Goal: Check status: Check status

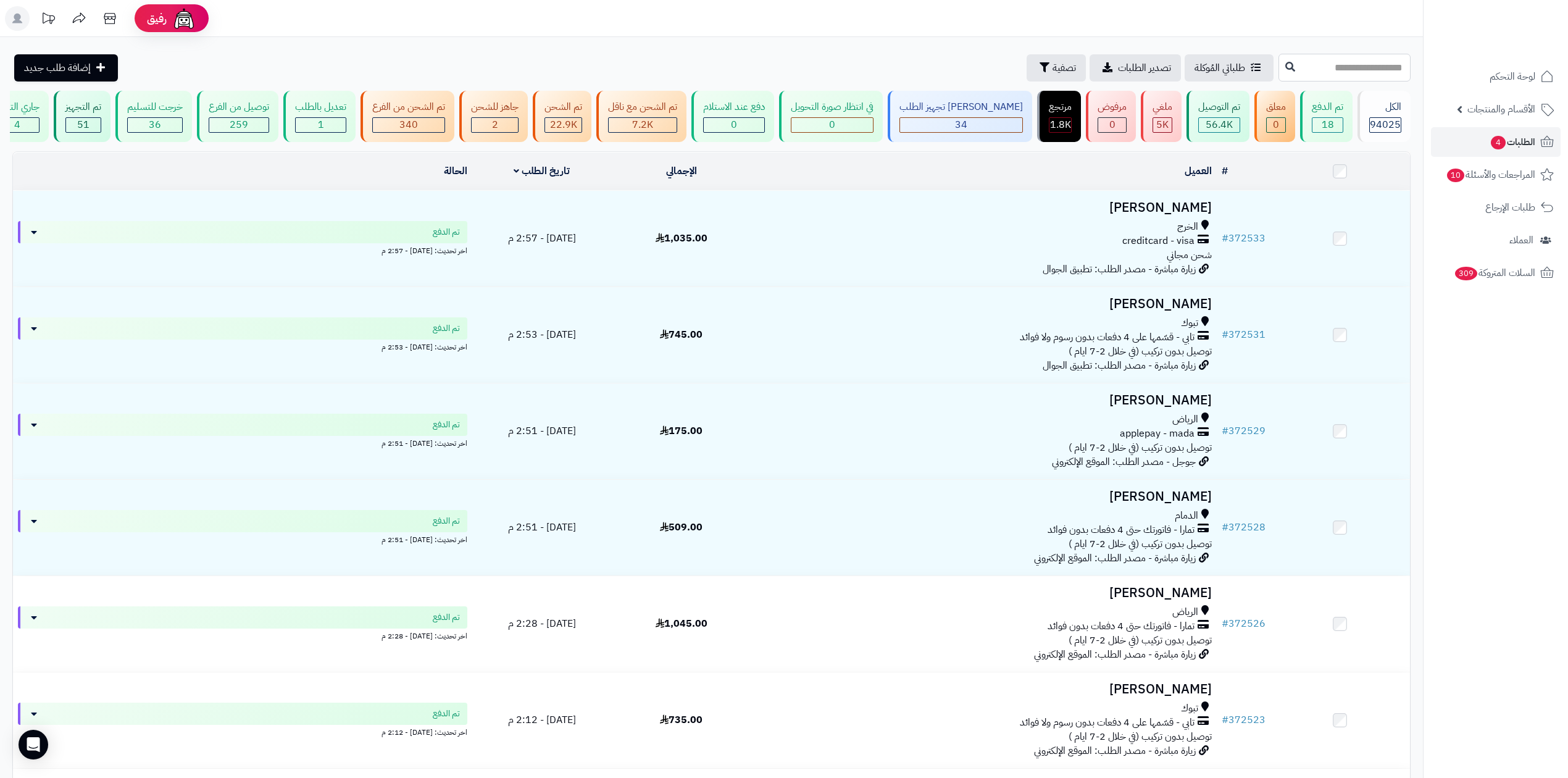
click at [1279, 67] on input "text" at bounding box center [1344, 67] width 132 height 27
type input "******"
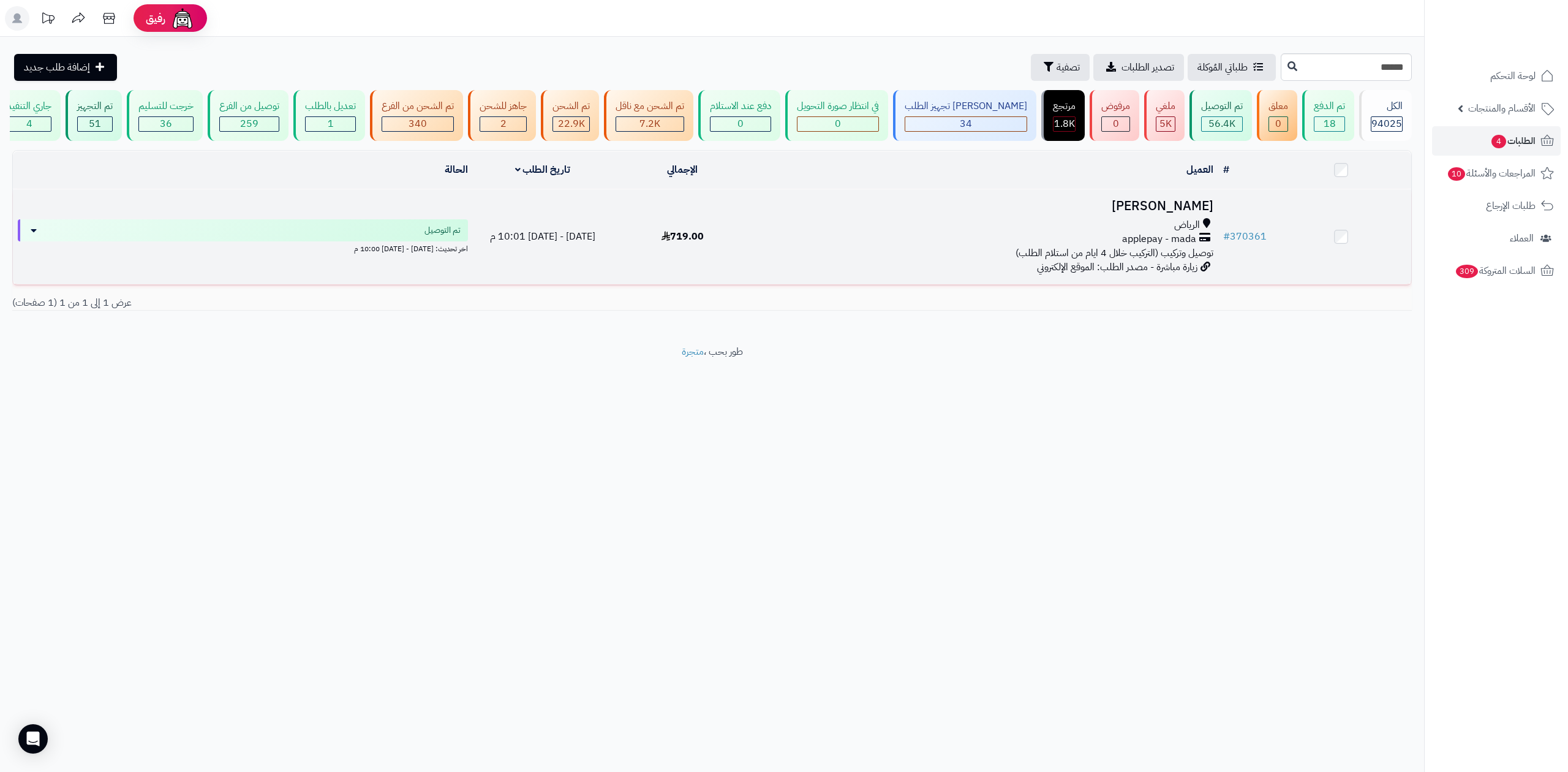
click at [1160, 211] on h3 "مهنّا الحارثي" at bounding box center [985, 206] width 456 height 14
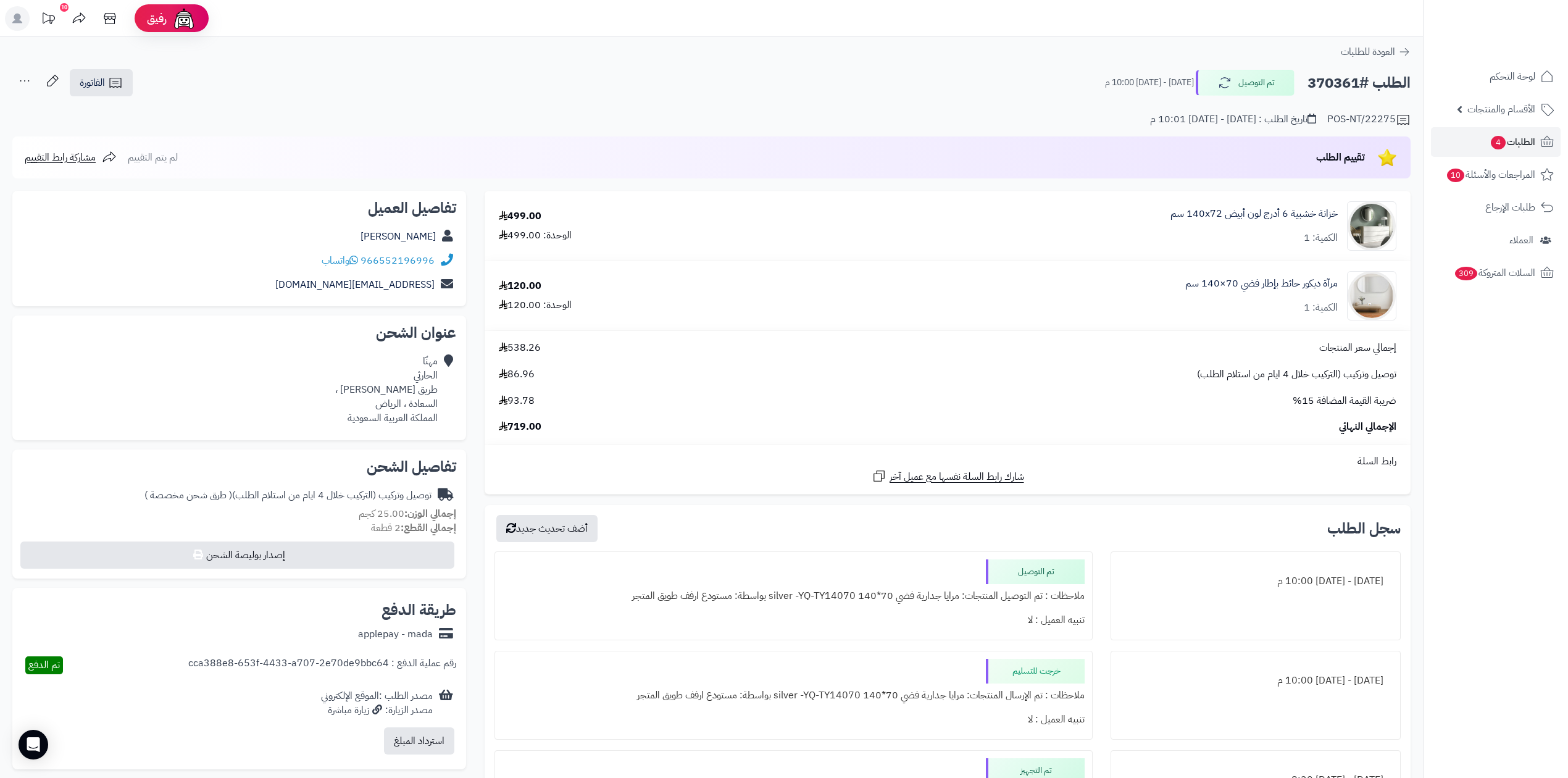
click at [1338, 84] on h2 "الطلب #370361" at bounding box center [1359, 83] width 103 height 25
copy h2 "370361"
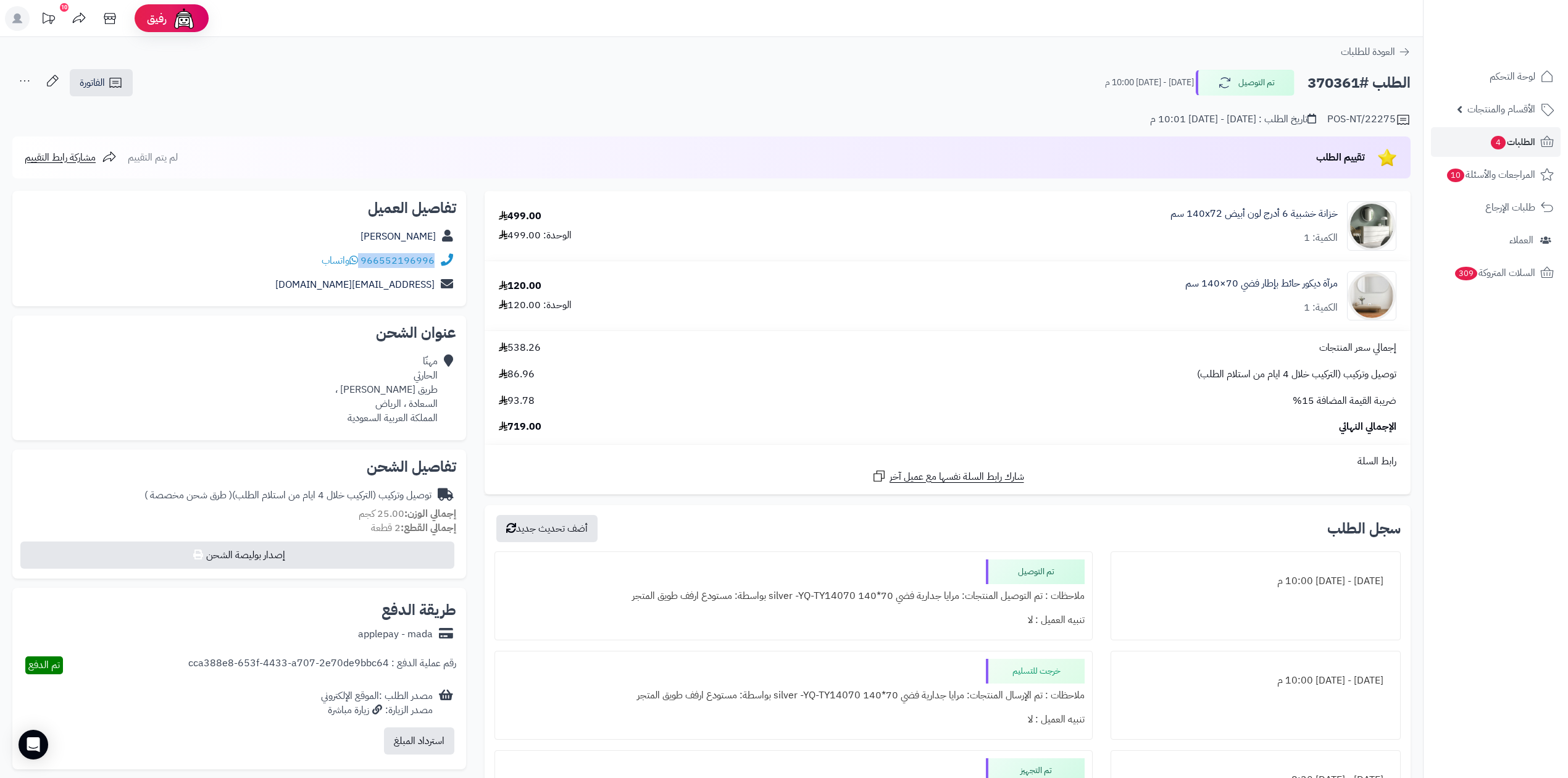
drag, startPoint x: 361, startPoint y: 260, endPoint x: 433, endPoint y: 260, distance: 72.0
click at [433, 260] on div "966552196996 واتساب" at bounding box center [378, 260] width 113 height 14
copy div "966552196996"
click at [1338, 78] on h2 "الطلب #370361" at bounding box center [1359, 83] width 103 height 25
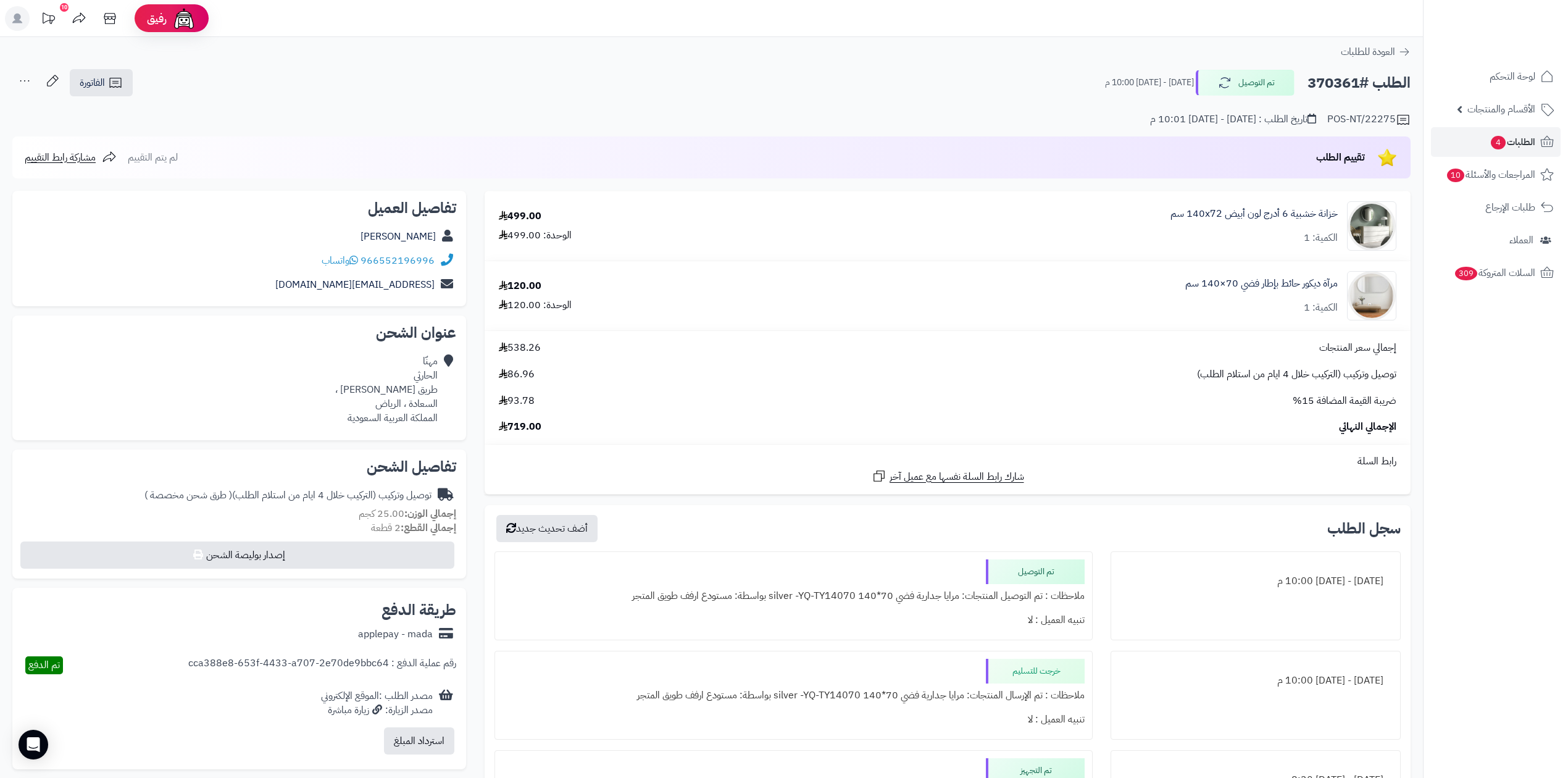
copy h2 "370361"
